Goal: Task Accomplishment & Management: Use online tool/utility

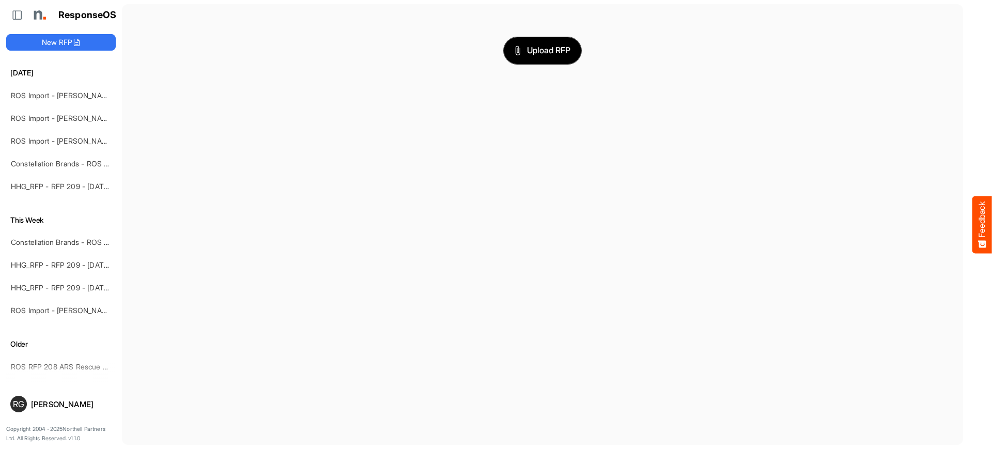
click at [531, 54] on span "Upload RFP" at bounding box center [543, 50] width 56 height 13
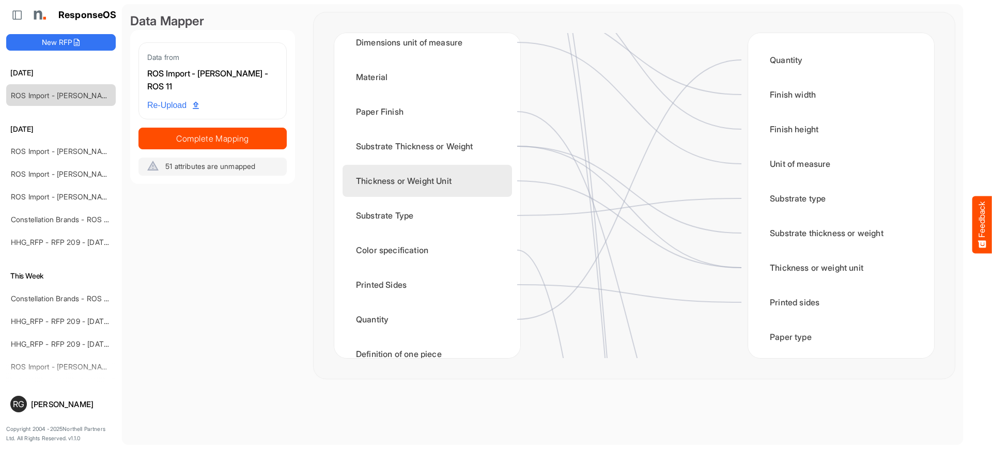
scroll to position [475, 0]
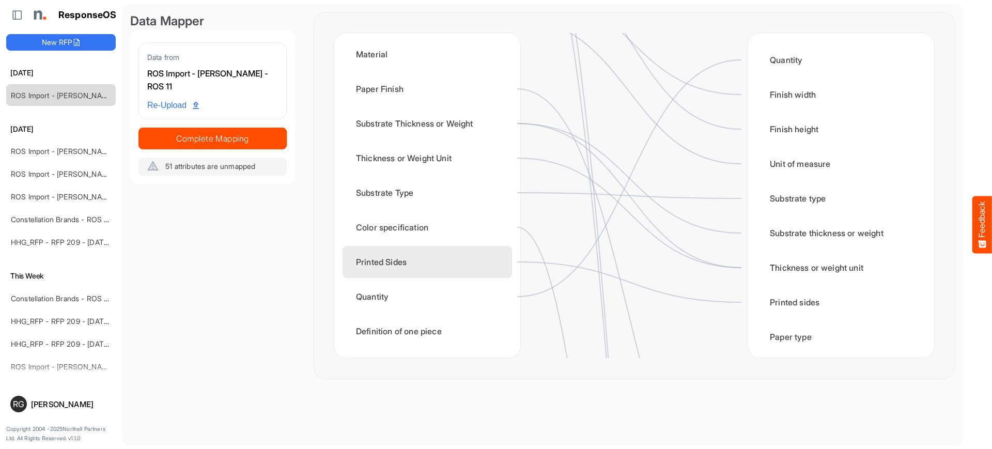
click at [426, 260] on div "Printed Sides" at bounding box center [428, 262] width 170 height 32
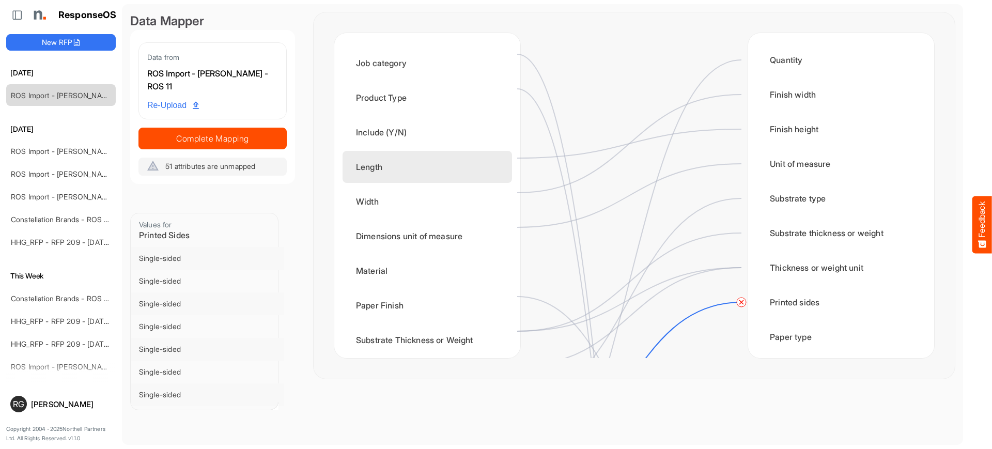
scroll to position [323, 0]
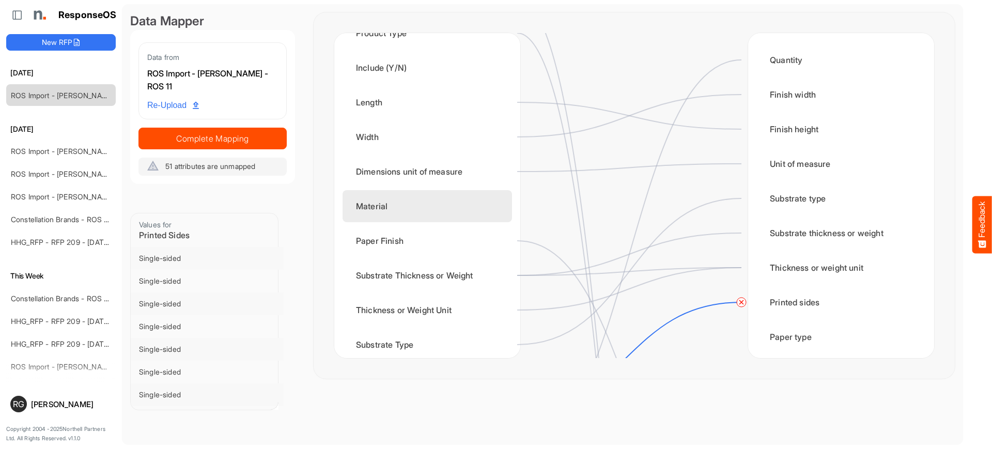
click at [466, 213] on div "Material" at bounding box center [428, 206] width 170 height 32
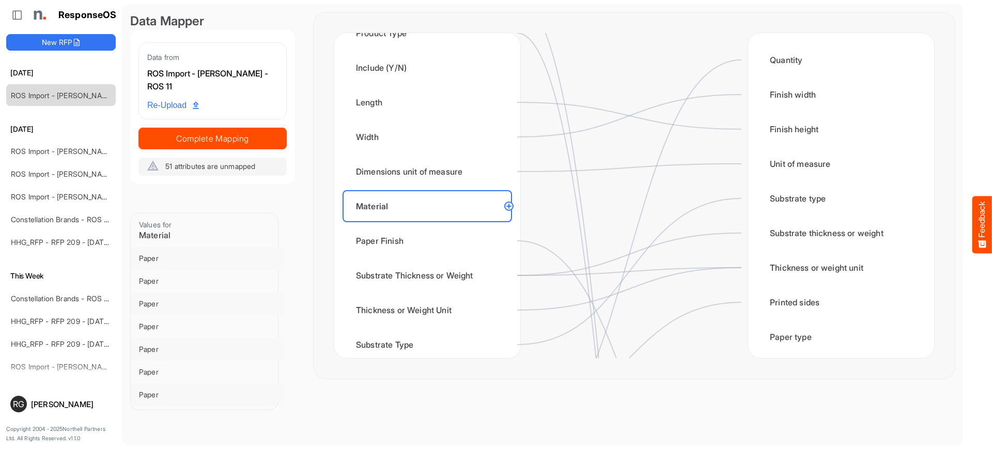
click at [511, 209] on circle at bounding box center [509, 206] width 12 height 12
click at [511, 205] on circle at bounding box center [509, 206] width 12 height 12
click at [512, 210] on circle at bounding box center [509, 206] width 12 height 12
click at [497, 282] on div "Substrate Thickness or Weight" at bounding box center [428, 275] width 170 height 32
click at [536, 276] on icon at bounding box center [629, 254] width 224 height 42
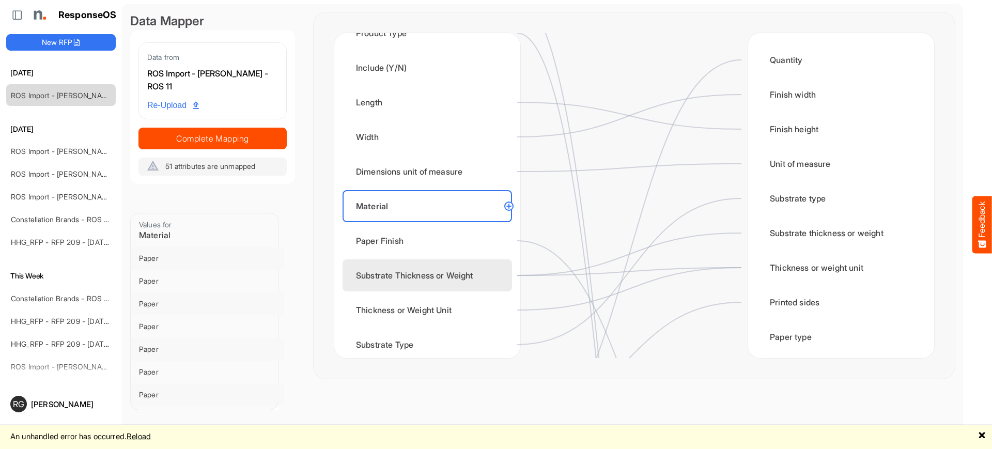
click at [472, 277] on div "Substrate Thickness or Weight" at bounding box center [428, 275] width 170 height 32
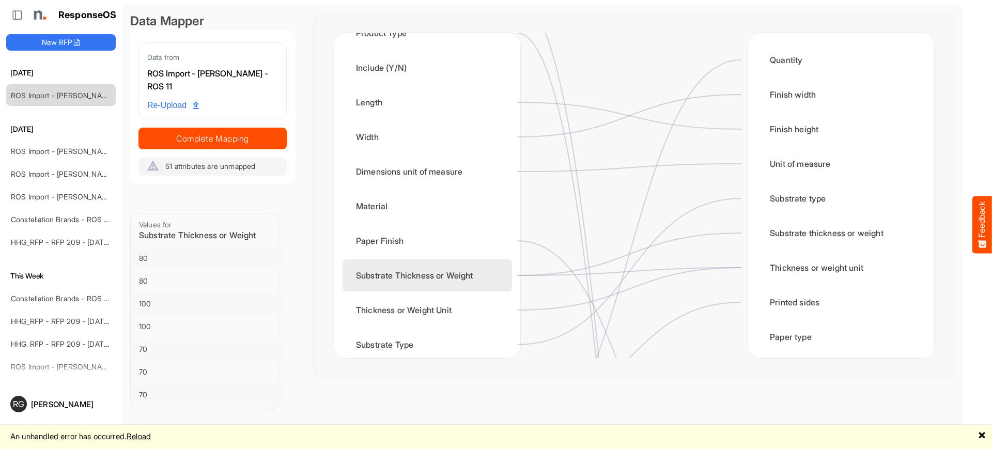
click at [452, 277] on div "Substrate Thickness or Weight" at bounding box center [428, 275] width 170 height 32
click at [677, 236] on icon at bounding box center [629, 254] width 224 height 42
click at [677, 240] on icon at bounding box center [629, 254] width 224 height 42
click at [482, 273] on div "Substrate Thickness or Weight" at bounding box center [428, 275] width 170 height 32
click at [682, 270] on icon at bounding box center [629, 289] width 224 height 42
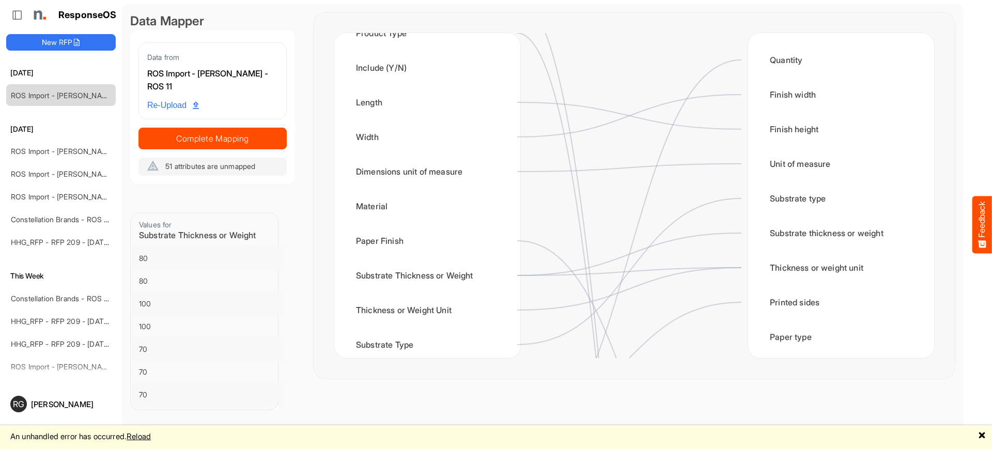
click at [539, 273] on icon at bounding box center [629, 254] width 224 height 42
click at [451, 278] on div "Substrate Thickness or Weight" at bounding box center [428, 275] width 170 height 32
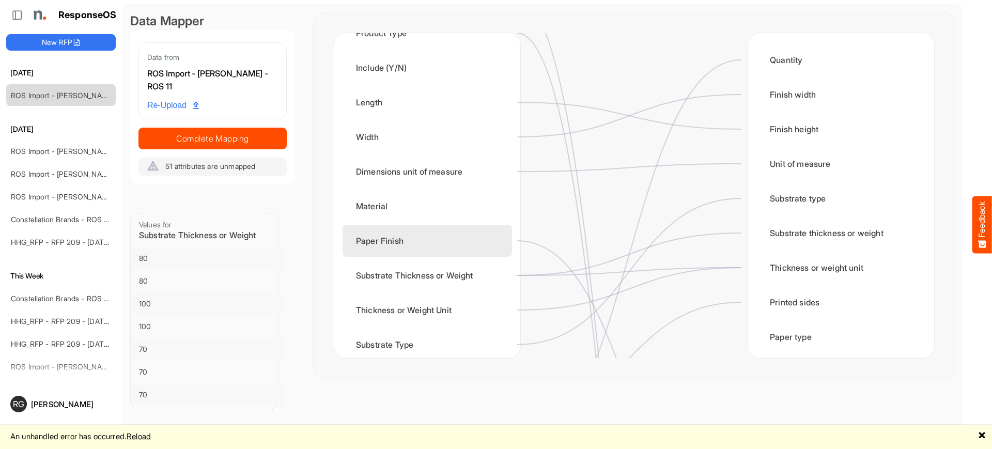
click at [432, 251] on div "Paper Finish" at bounding box center [428, 241] width 170 height 32
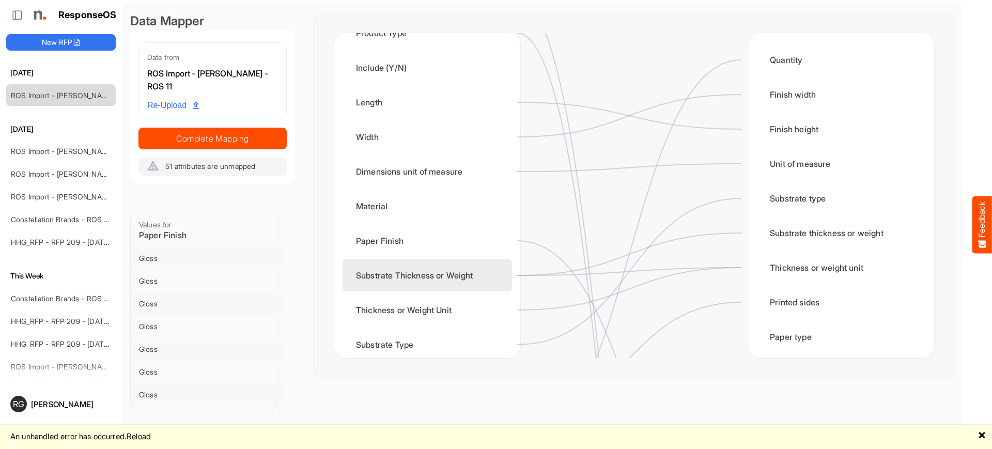
click at [447, 268] on div "Substrate Thickness or Weight" at bounding box center [428, 275] width 170 height 32
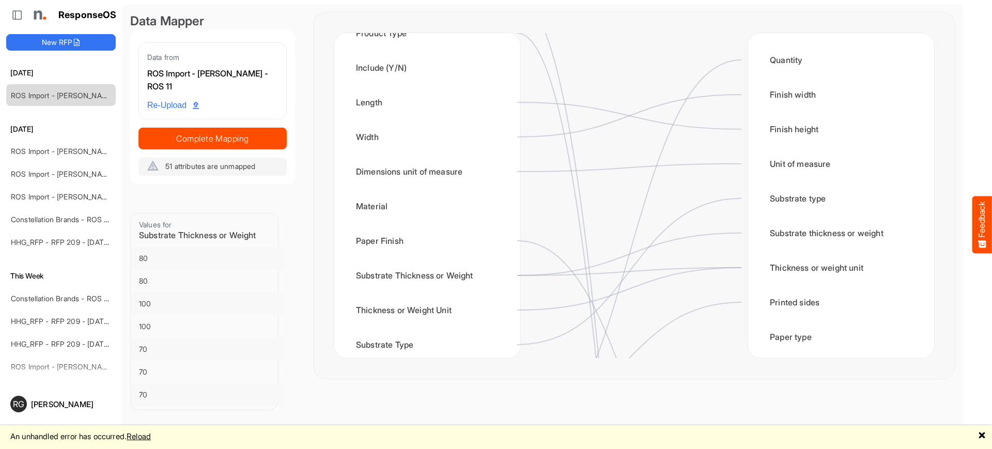
click at [524, 276] on icon at bounding box center [629, 254] width 224 height 42
click at [492, 274] on div "Substrate Thickness or Weight" at bounding box center [428, 275] width 170 height 32
click at [694, 234] on icon at bounding box center [629, 254] width 224 height 42
click at [702, 209] on icon at bounding box center [629, 271] width 224 height 146
click at [148, 302] on div "100" at bounding box center [207, 304] width 136 height 10
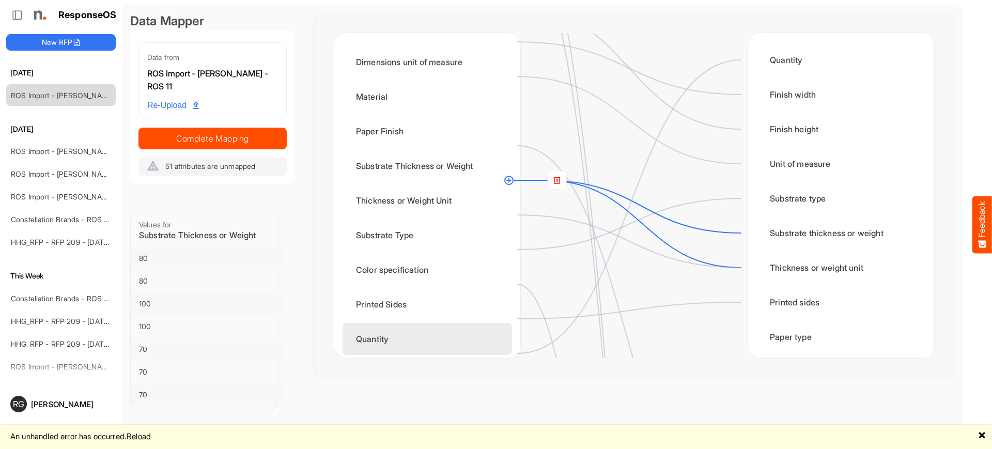
scroll to position [410, 0]
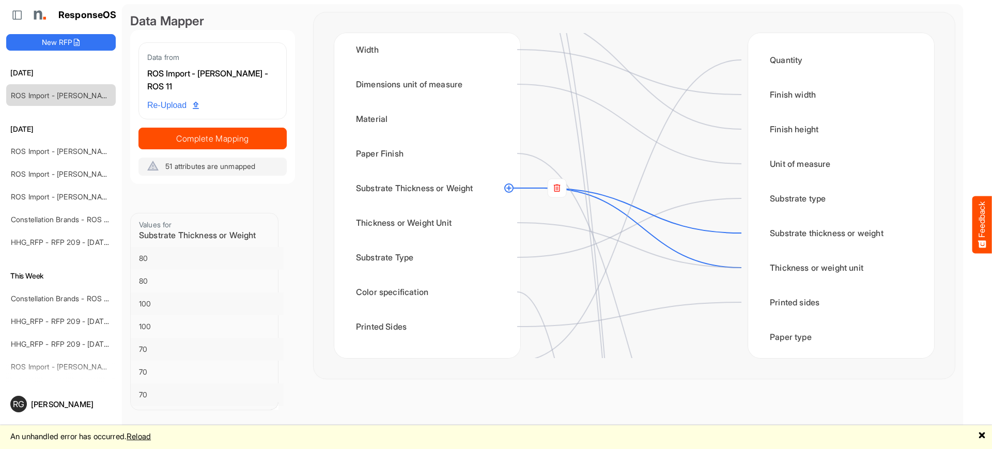
click at [690, 253] on icon at bounding box center [626, 228] width 231 height 80
click at [687, 253] on icon at bounding box center [626, 228] width 231 height 80
click at [653, 235] on icon at bounding box center [626, 228] width 231 height 80
click at [555, 185] on rect at bounding box center [557, 188] width 19 height 19
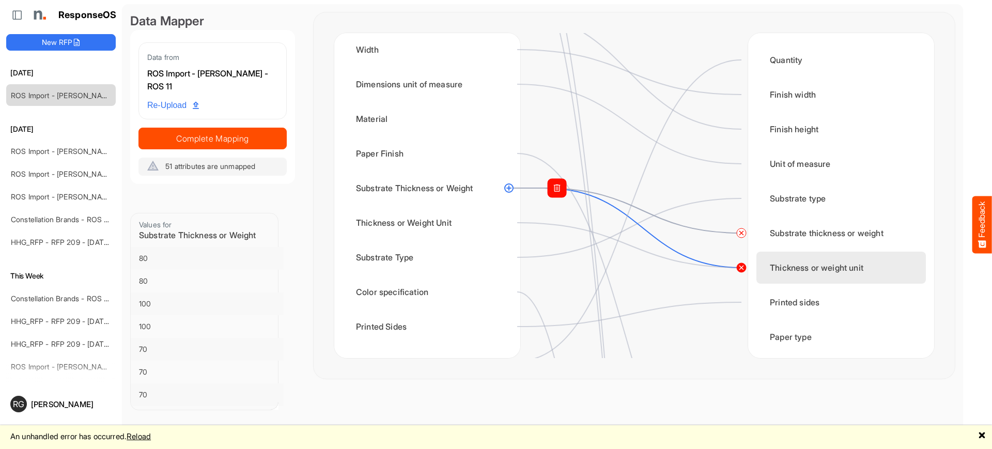
click at [744, 267] on circle at bounding box center [742, 268] width 12 height 12
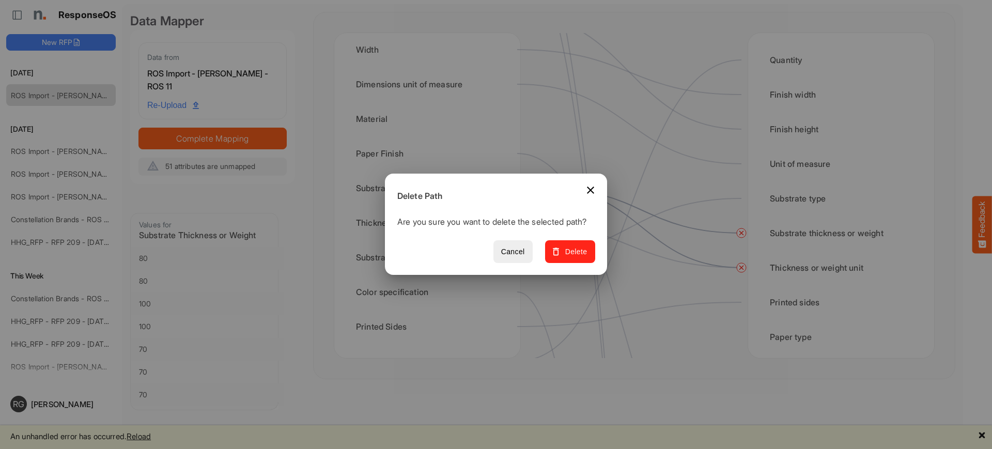
click at [580, 258] on span "Delete" at bounding box center [570, 252] width 35 height 13
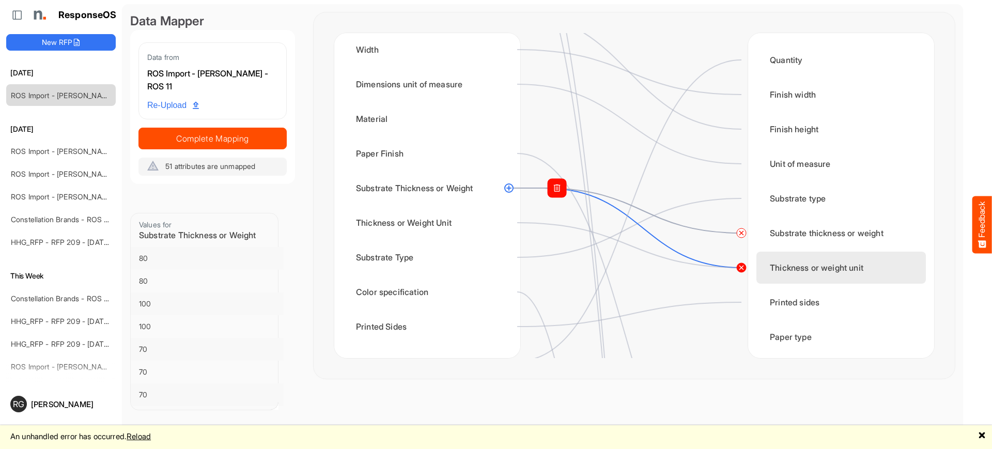
click at [742, 267] on circle at bounding box center [742, 268] width 12 height 12
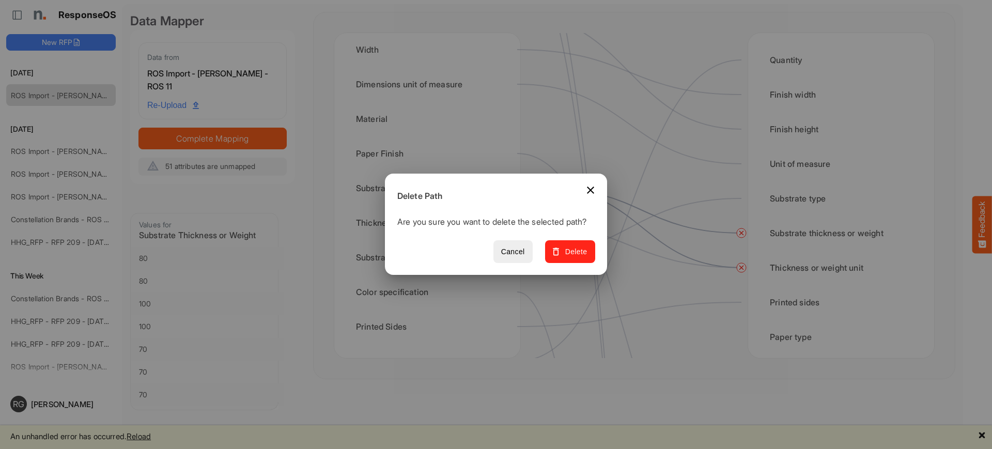
click at [576, 258] on span "Delete" at bounding box center [570, 252] width 35 height 13
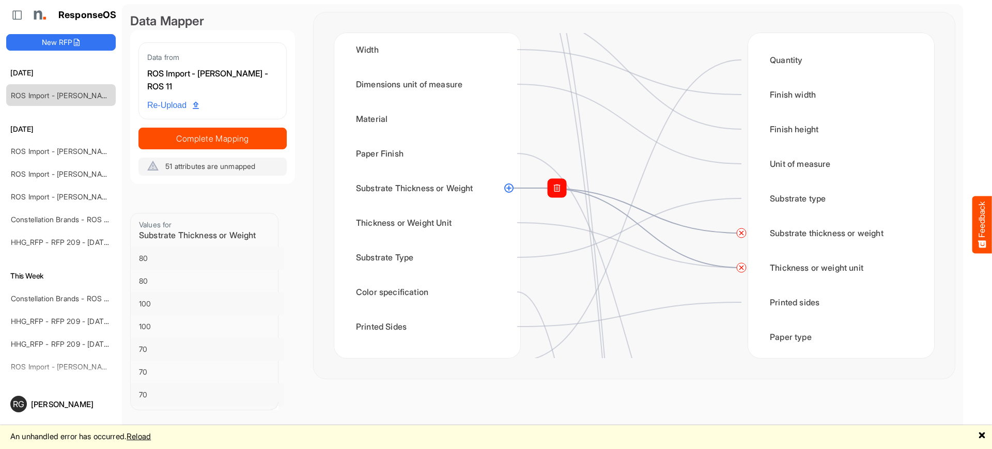
click at [574, 225] on icon at bounding box center [629, 245] width 224 height 45
click at [511, 186] on circle at bounding box center [509, 188] width 12 height 12
click at [509, 189] on circle at bounding box center [509, 188] width 12 height 12
click at [510, 188] on circle at bounding box center [509, 188] width 12 height 12
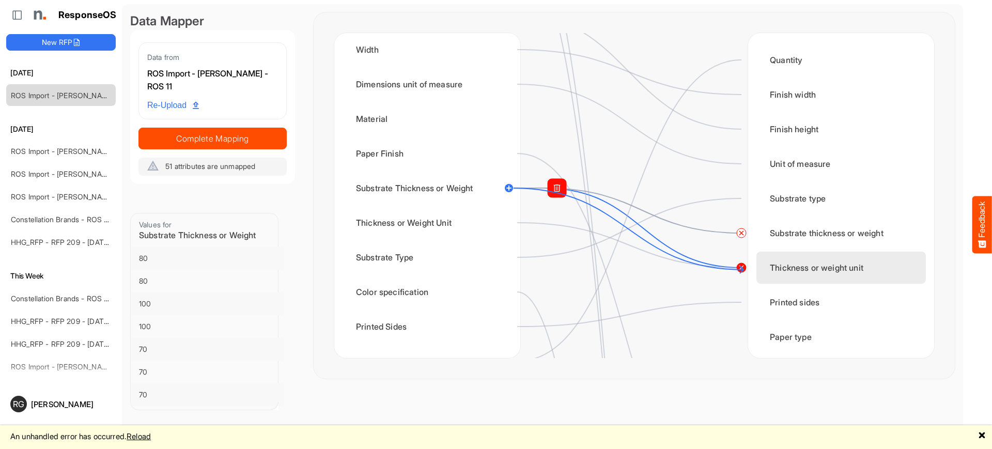
click at [744, 270] on circle at bounding box center [742, 268] width 12 height 12
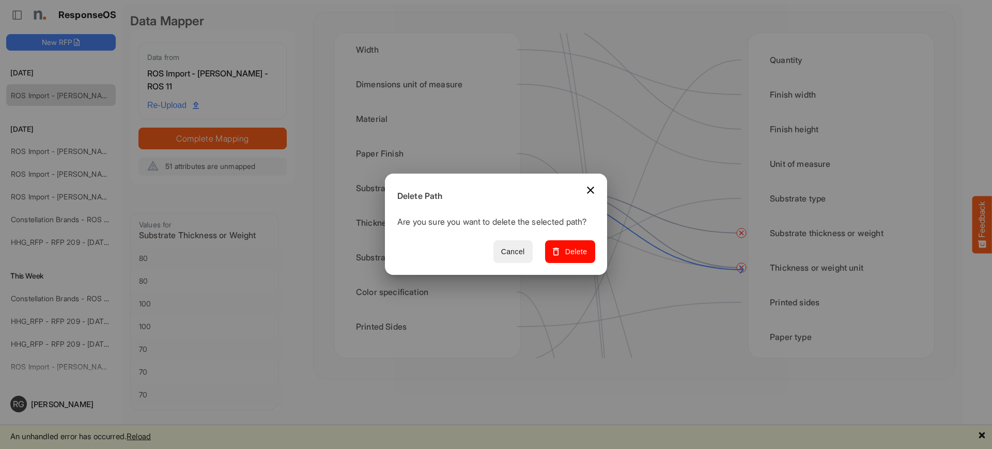
click at [525, 255] on span "Cancel" at bounding box center [513, 252] width 24 height 13
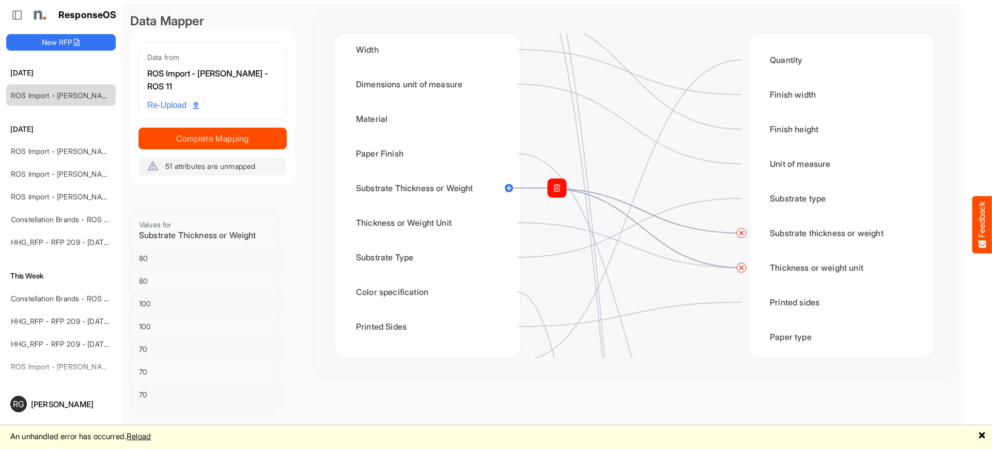
click at [510, 189] on circle at bounding box center [509, 188] width 12 height 12
click at [510, 185] on circle at bounding box center [509, 188] width 12 height 12
